Goal: Information Seeking & Learning: Learn about a topic

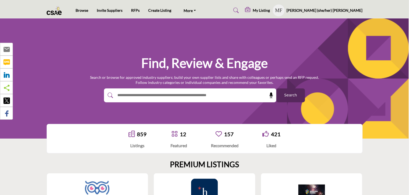
click at [284, 11] on profile-featured-2cbb7e72-e5f7-45cd-a51e-50bb83abaa08 "Show hide supplier dropdown" at bounding box center [279, 11] width 12 height 12
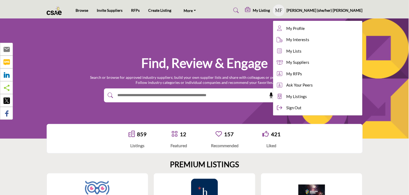
click at [270, 8] on h5 "My Listing" at bounding box center [261, 10] width 17 height 5
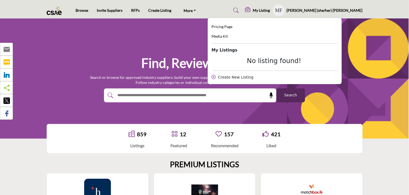
click at [332, 10] on h5 "[PERSON_NAME] (she/her) [PERSON_NAME]" at bounding box center [325, 10] width 76 height 5
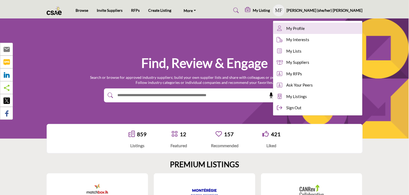
click at [305, 27] on span "My Profile" at bounding box center [295, 28] width 18 height 6
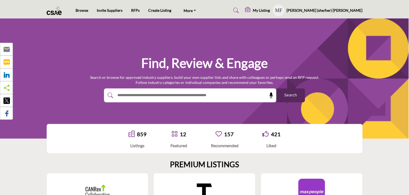
click at [270, 9] on h5 "My Listing" at bounding box center [261, 10] width 17 height 5
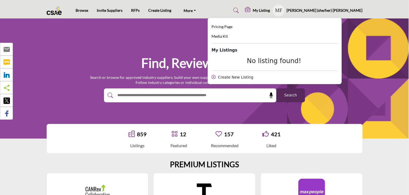
click at [270, 9] on h5 "My Listing" at bounding box center [261, 10] width 17 height 5
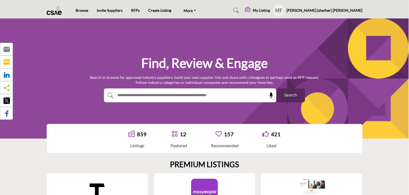
click at [239, 10] on icon at bounding box center [235, 10] width 5 height 5
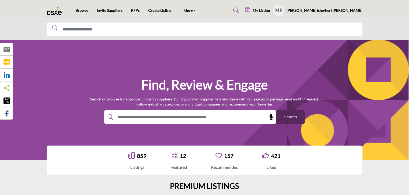
click at [262, 29] on input "Search Solutions" at bounding box center [205, 29] width 316 height 14
type input "**********"
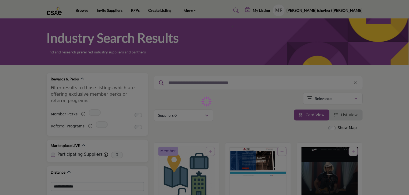
type input "**********"
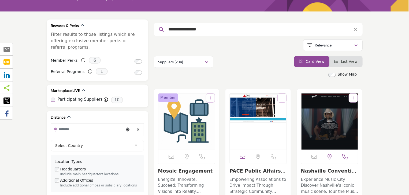
scroll to position [80, 0]
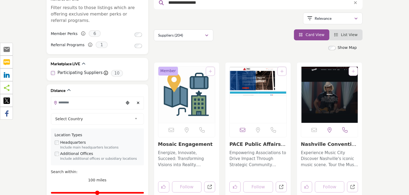
click at [183, 99] on img "Open Listing in new tab" at bounding box center [186, 95] width 57 height 56
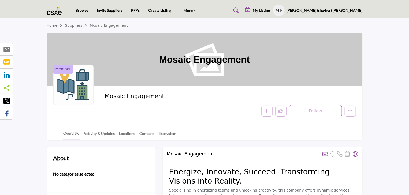
click at [251, 11] on icon at bounding box center [248, 9] width 6 height 5
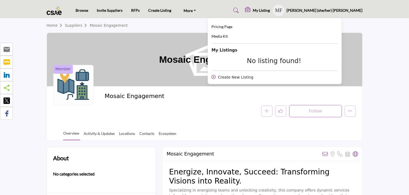
click at [270, 10] on div "My Listing" at bounding box center [257, 10] width 25 height 6
